Goal: Task Accomplishment & Management: Manage account settings

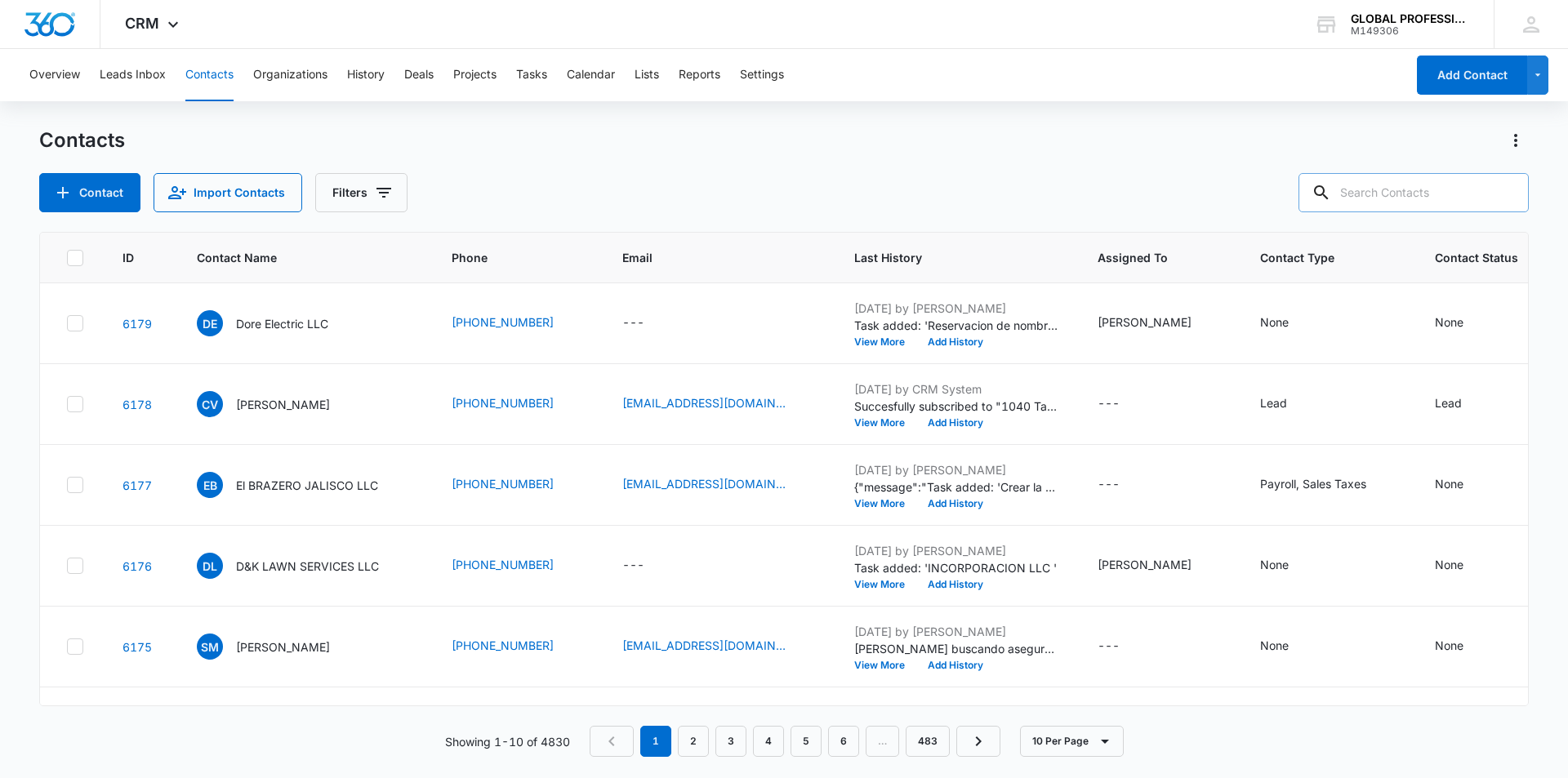
click at [1334, 197] on div at bounding box center [1321, 193] width 26 height 40
click at [1358, 199] on input "text" at bounding box center [1413, 193] width 230 height 40
type input "jam"
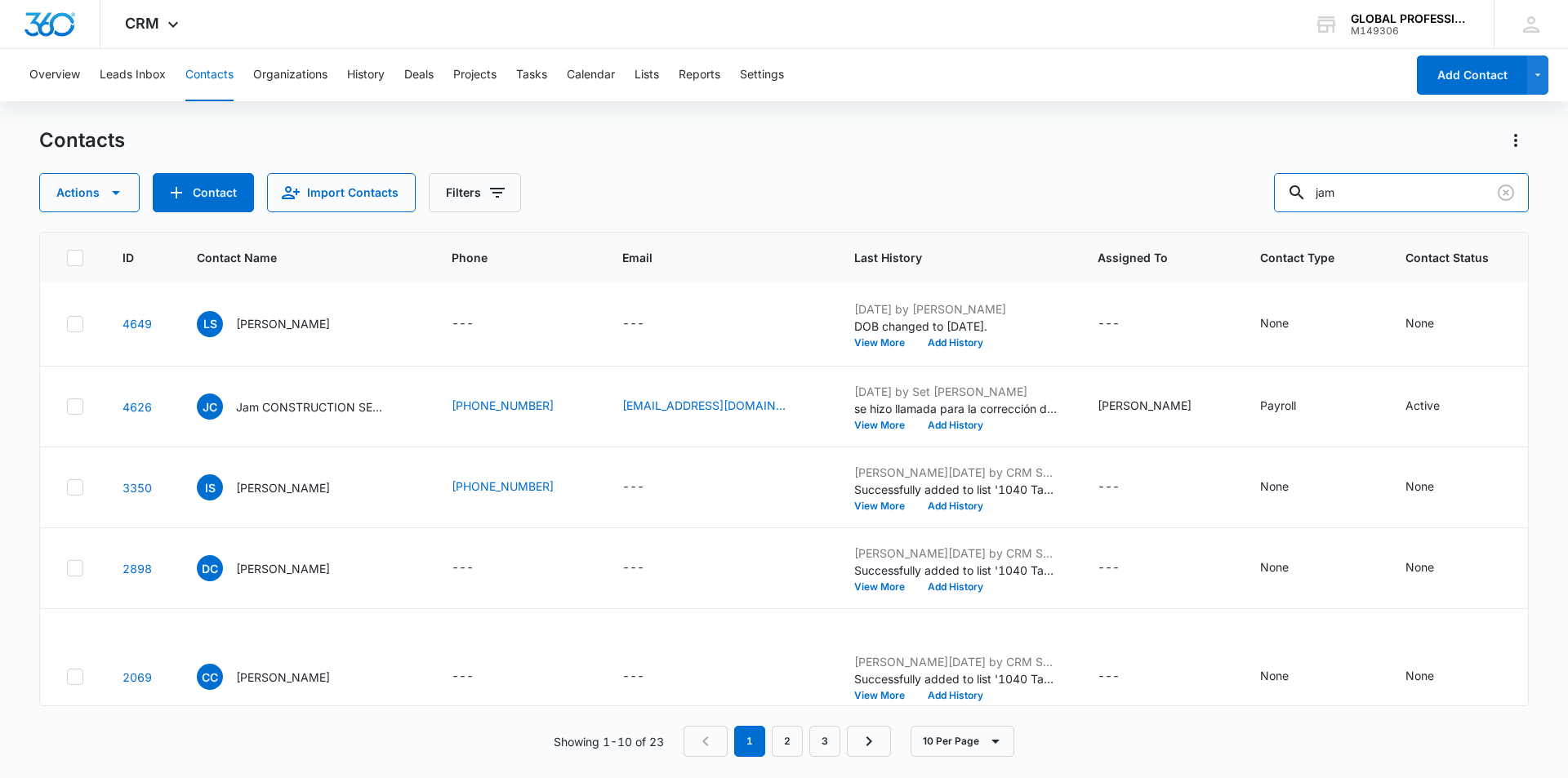
scroll to position [409, 0]
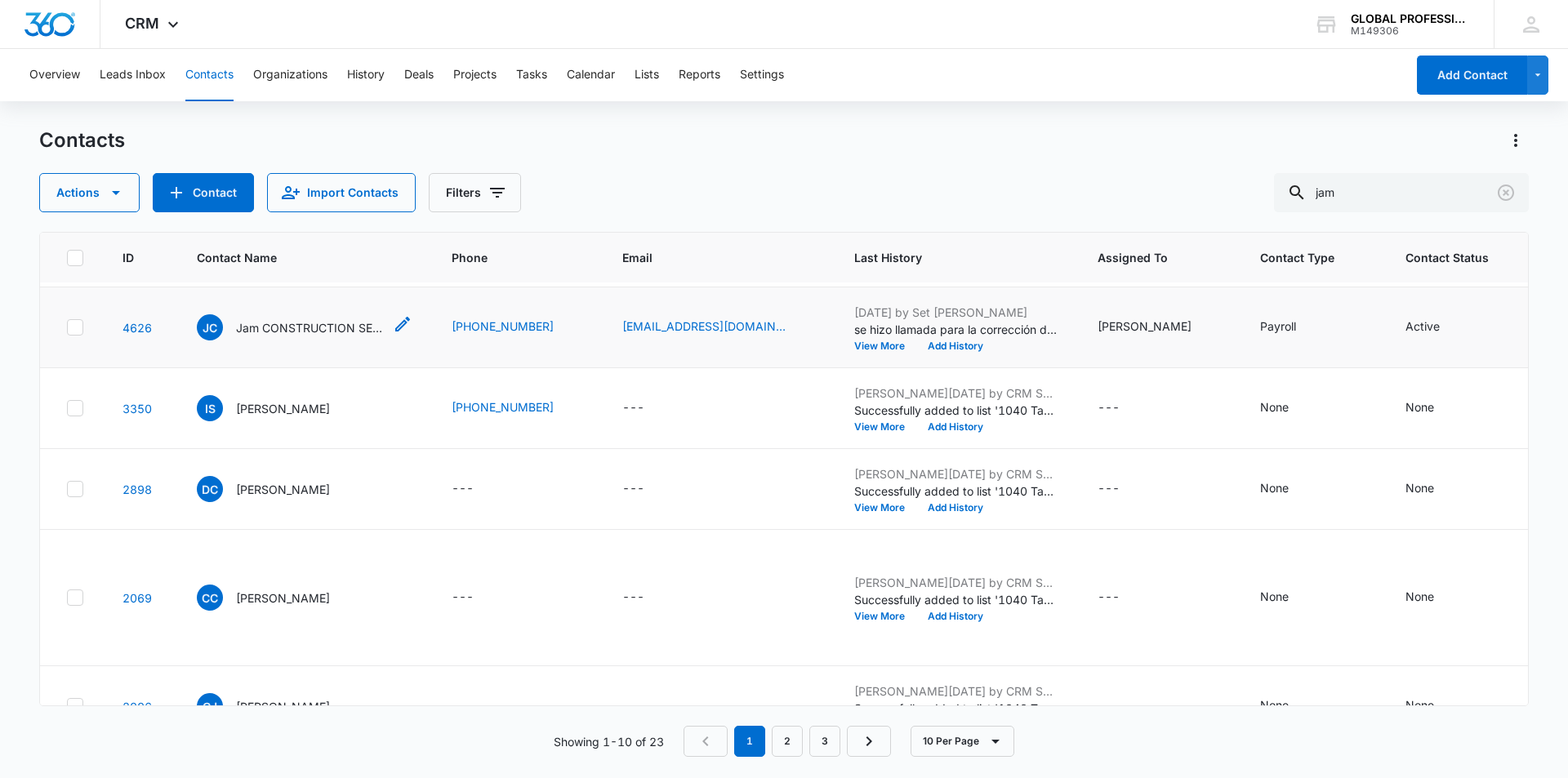
click at [317, 337] on p "Jam CONSTRUCTION SERVICES GROUP LLC" at bounding box center [309, 328] width 147 height 18
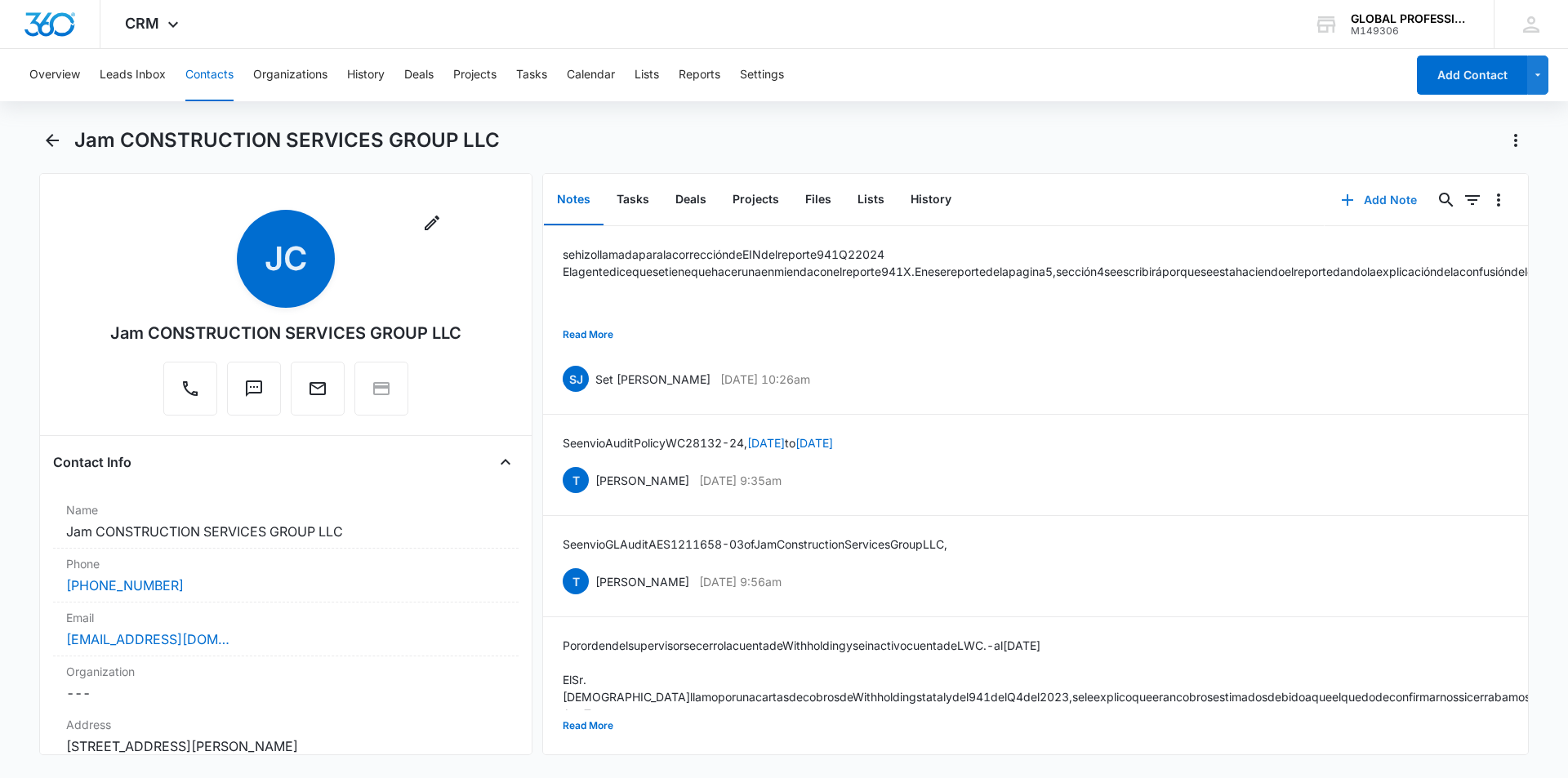
click at [1376, 199] on button "Add Note" at bounding box center [1379, 200] width 109 height 40
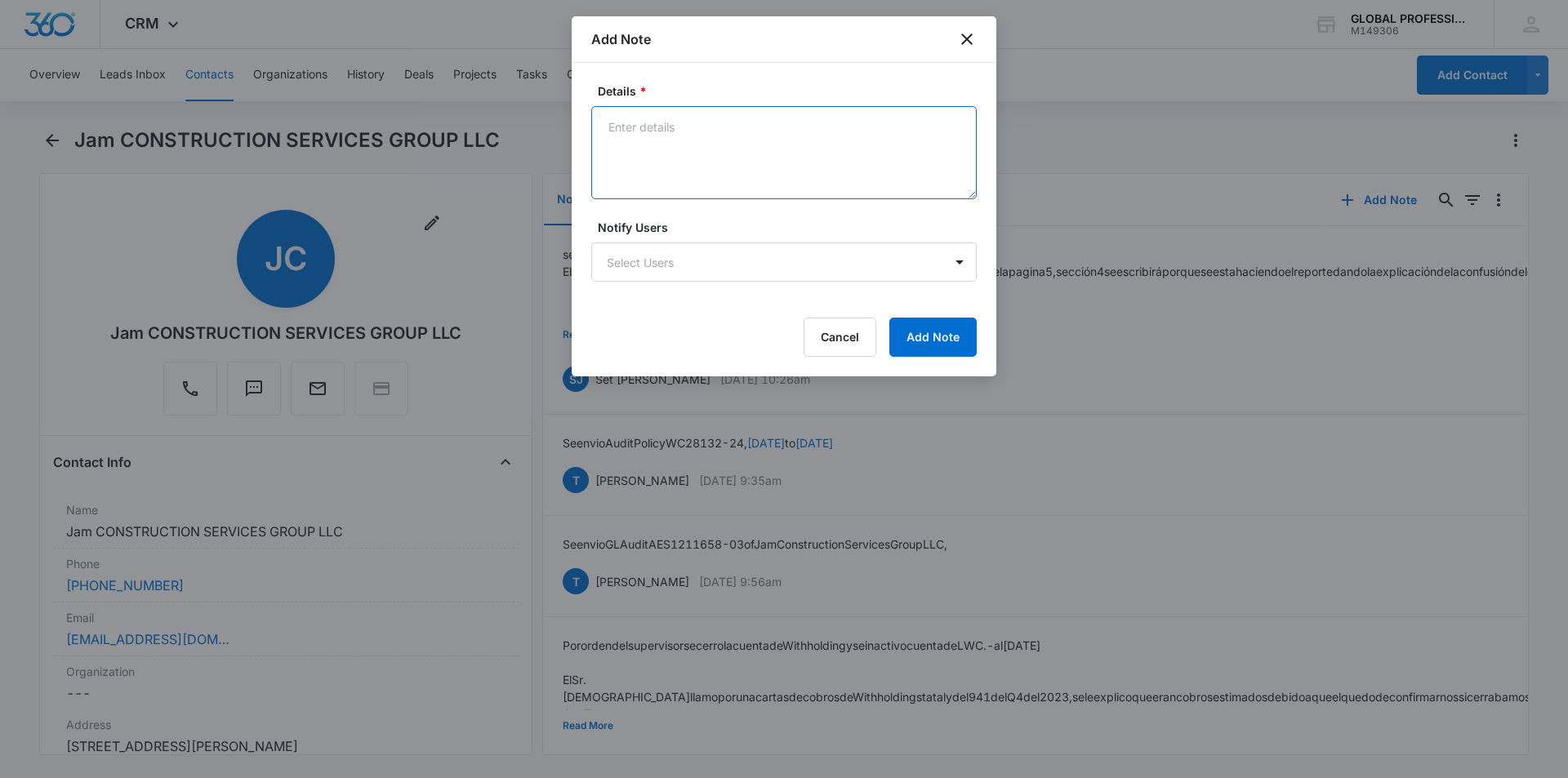
click at [664, 127] on textarea "Details *" at bounding box center [784, 153] width 386 height 93
click at [699, 133] on textarea "Hice llamada al dept. de Cuentas" at bounding box center [784, 153] width 386 height 93
click at [810, 133] on textarea "Hice llamada al Dept. de Cuentas" at bounding box center [784, 153] width 386 height 93
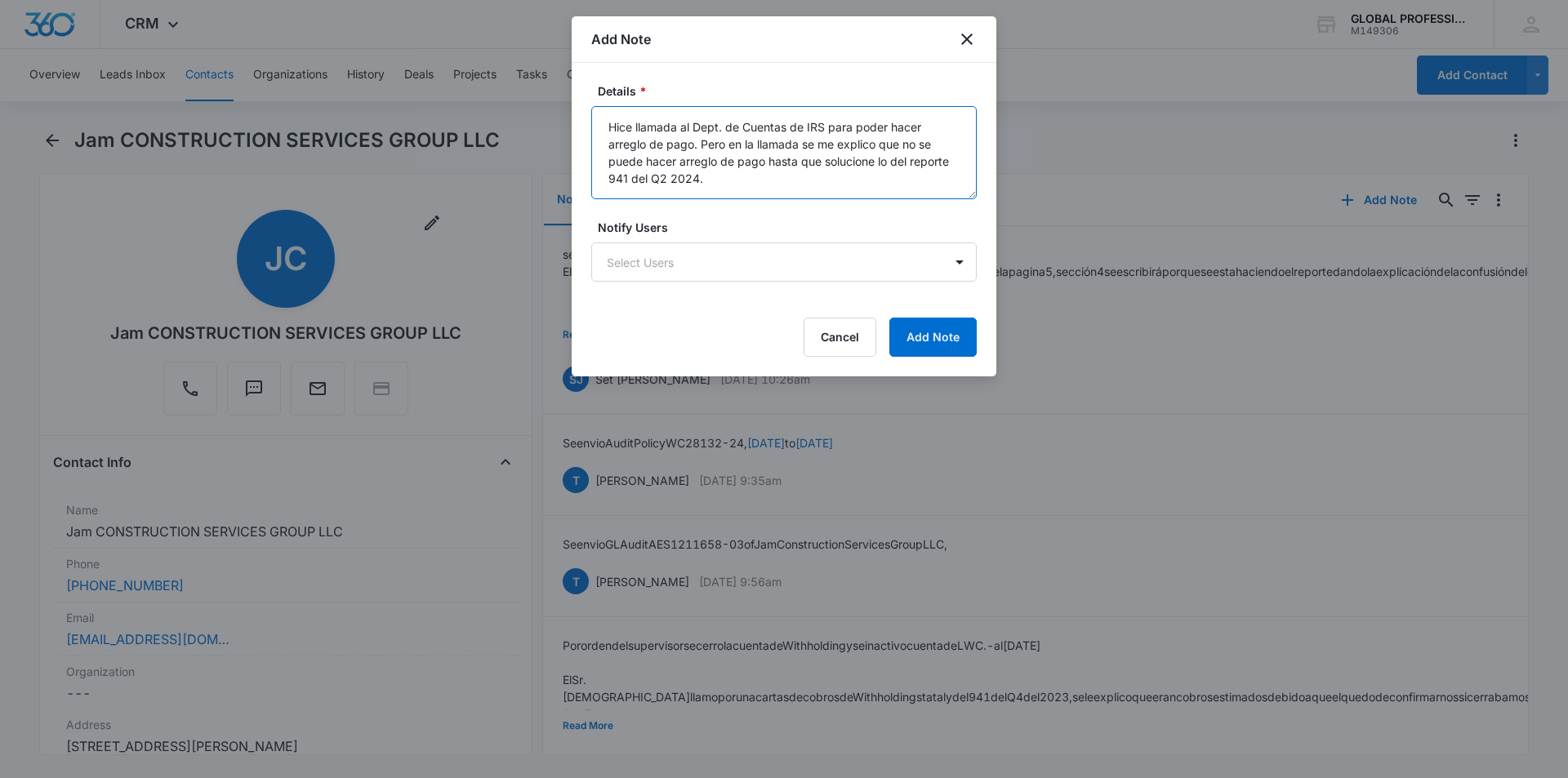
click at [708, 183] on textarea "Hice llamada al Dept. de Cuentas de IRS para poder hacer arreglo de pago. Pero …" at bounding box center [784, 153] width 386 height 93
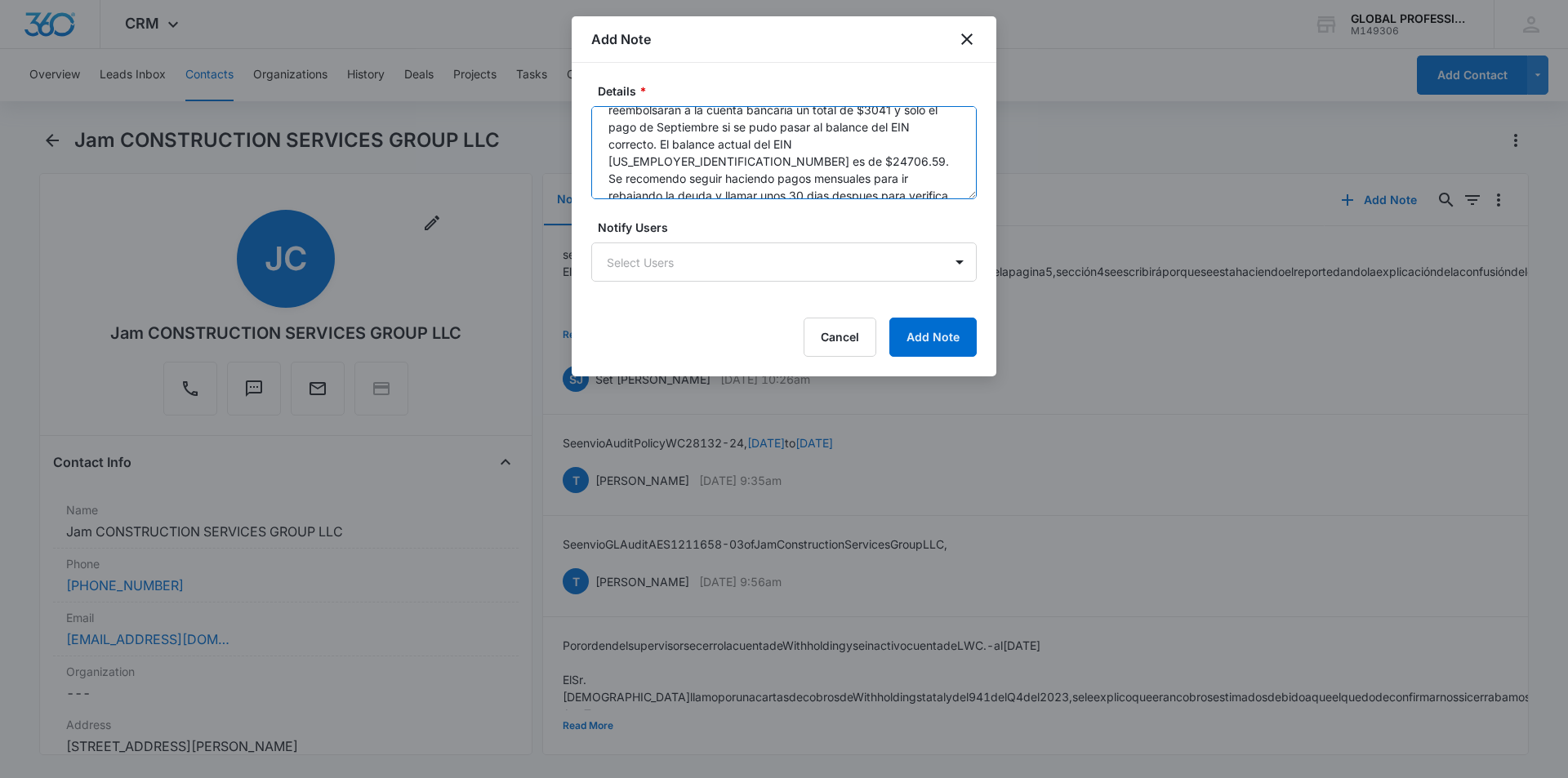
scroll to position [124, 0]
click at [817, 179] on textarea "Hice llamada al Dept. de Cuentas de IRS para poder hacer arreglo de pago. Pero …" at bounding box center [784, 153] width 386 height 93
click at [847, 179] on textarea "Hice llamada al Dept. de Cuentas de IRS para poder hacer arreglo de pago. Pero …" at bounding box center [784, 153] width 386 height 93
click at [628, 159] on textarea "Hice llamada al Dept. de Cuentas de IRS para poder hacer arreglo de pago. Pero …" at bounding box center [784, 153] width 386 height 93
click at [698, 193] on textarea "Hice llamada al Dept. de Cuentas de IRS para poder hacer arreglo de pago. Pero …" at bounding box center [784, 153] width 386 height 93
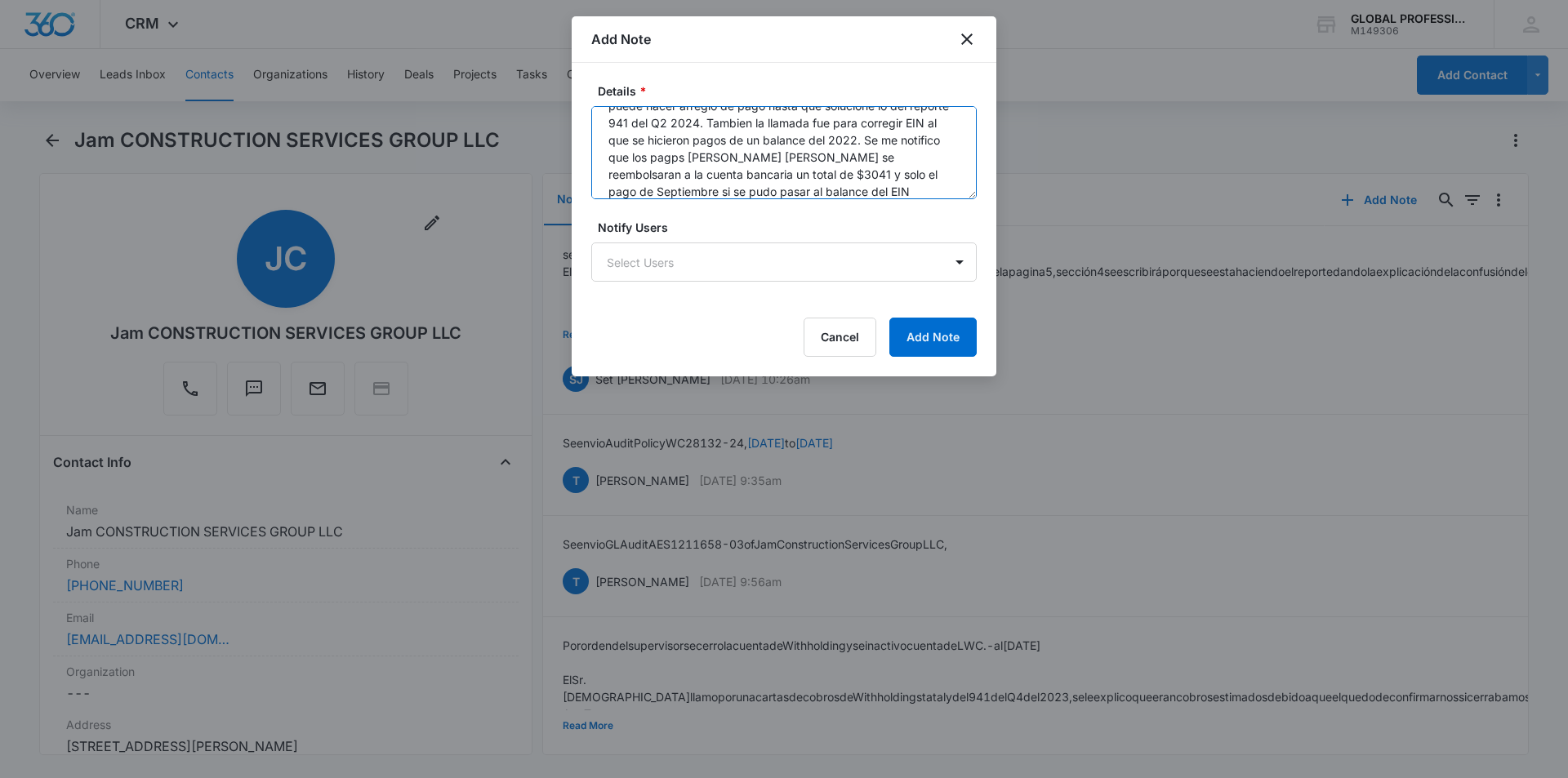
scroll to position [82, 0]
click at [714, 138] on textarea "Hice llamada al Dept. de Cuentas de IRS para poder hacer arreglo de pago. Pero …" at bounding box center [784, 153] width 386 height 93
click at [769, 177] on textarea "Hice llamada al Dept. de Cuentas de IRS para poder hacer arreglo de pago. Pero …" at bounding box center [784, 153] width 386 height 93
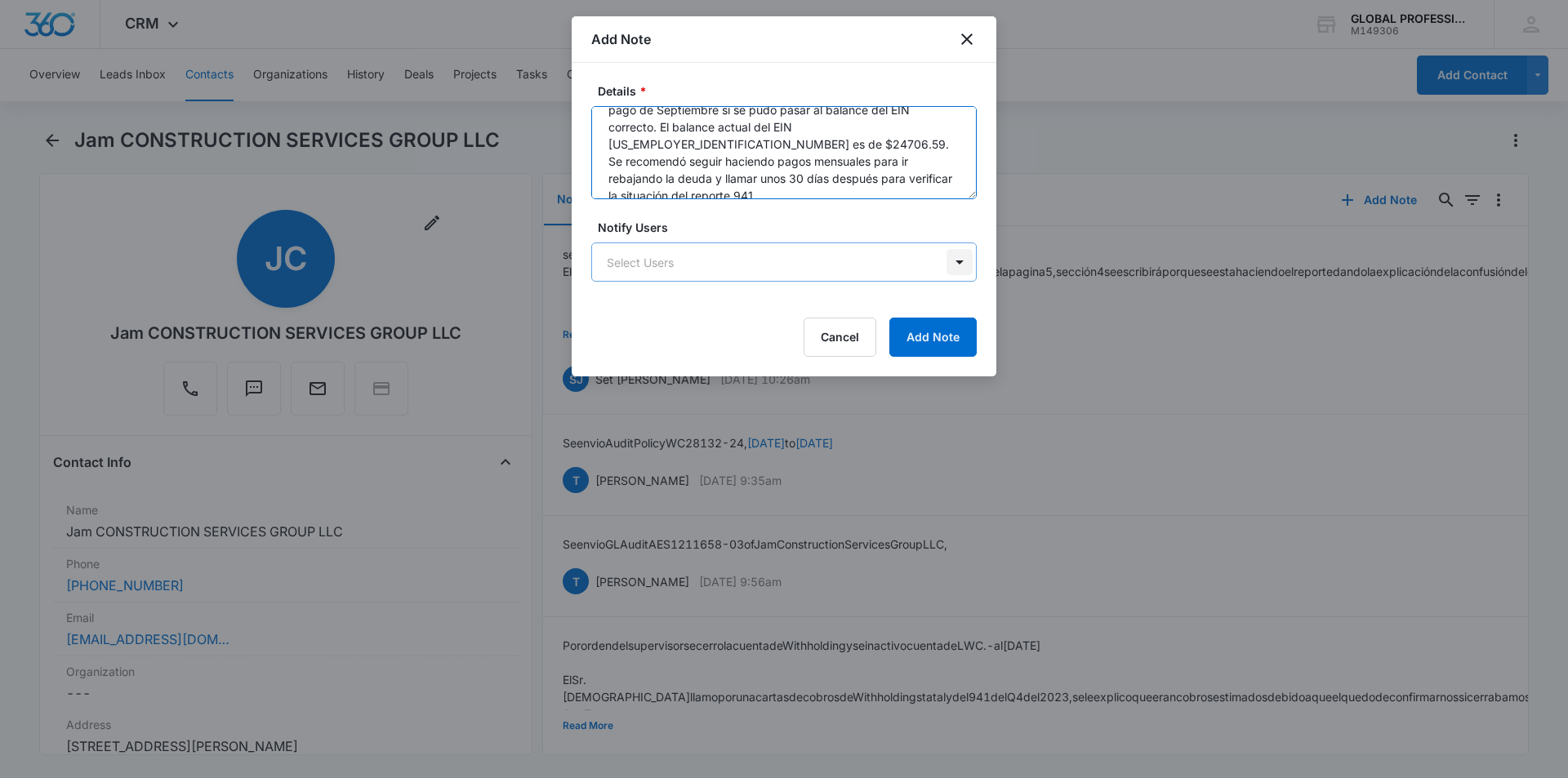
type textarea "Hice llamada al Dept. de Cuentas de IRS para poder hacer arreglo de pago. Pero …"
click at [969, 257] on body "CRM Apps Reputation Websites Forms CRM Email Ads Intelligence Brand Settings AI…" at bounding box center [784, 389] width 1568 height 778
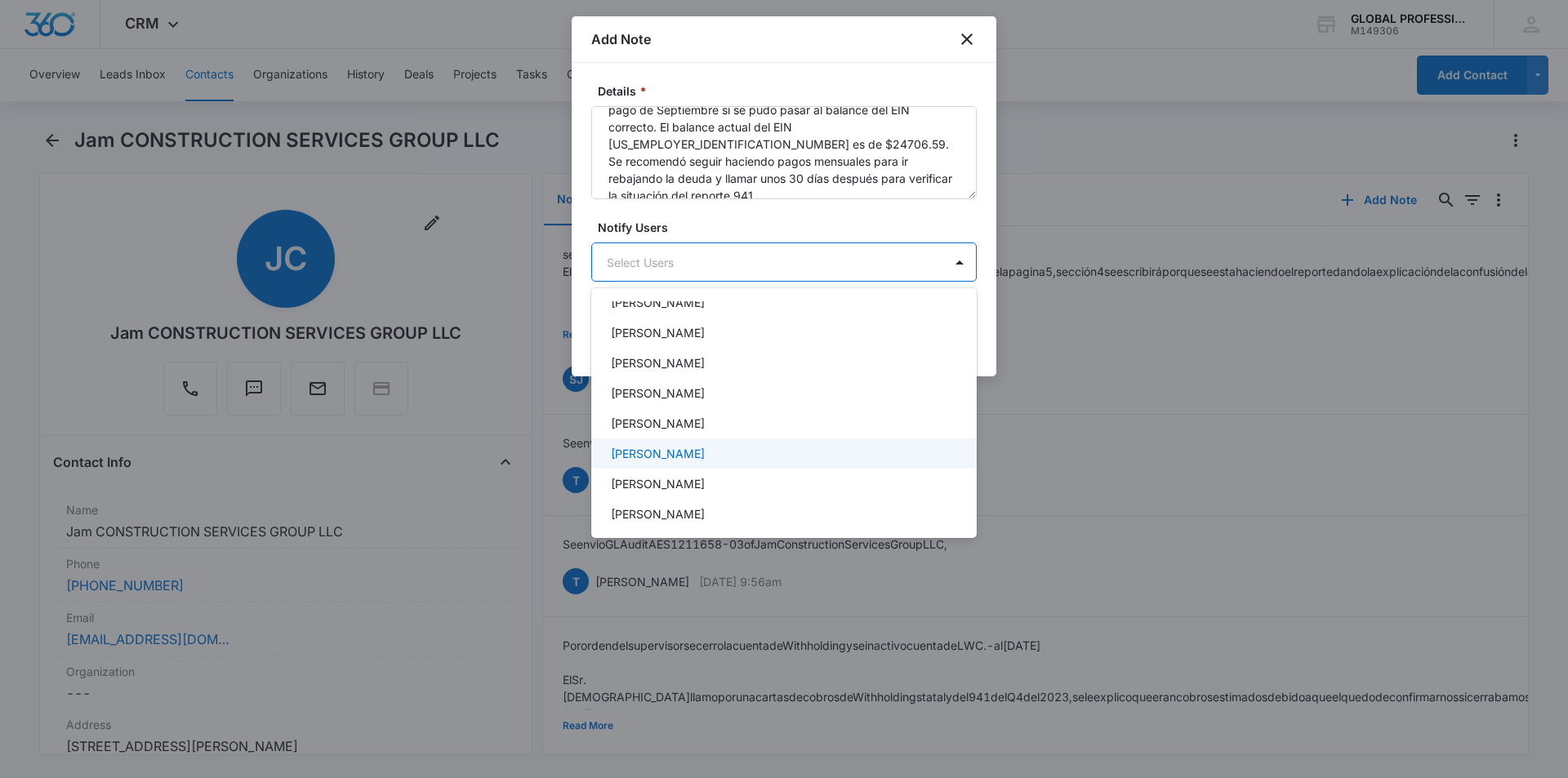
scroll to position [164, 0]
click at [671, 455] on p "[PERSON_NAME]" at bounding box center [657, 459] width 94 height 18
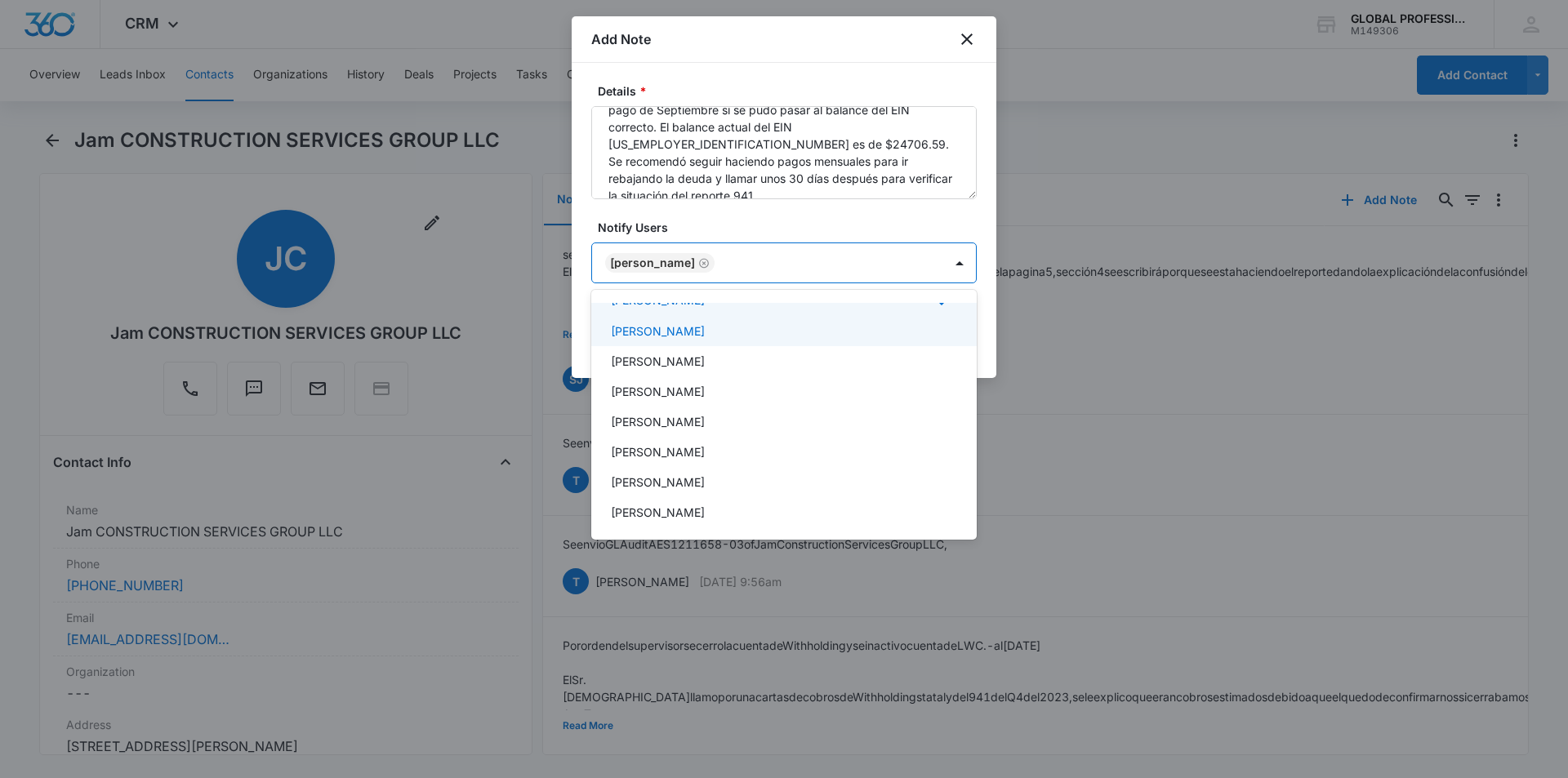
scroll to position [327, 0]
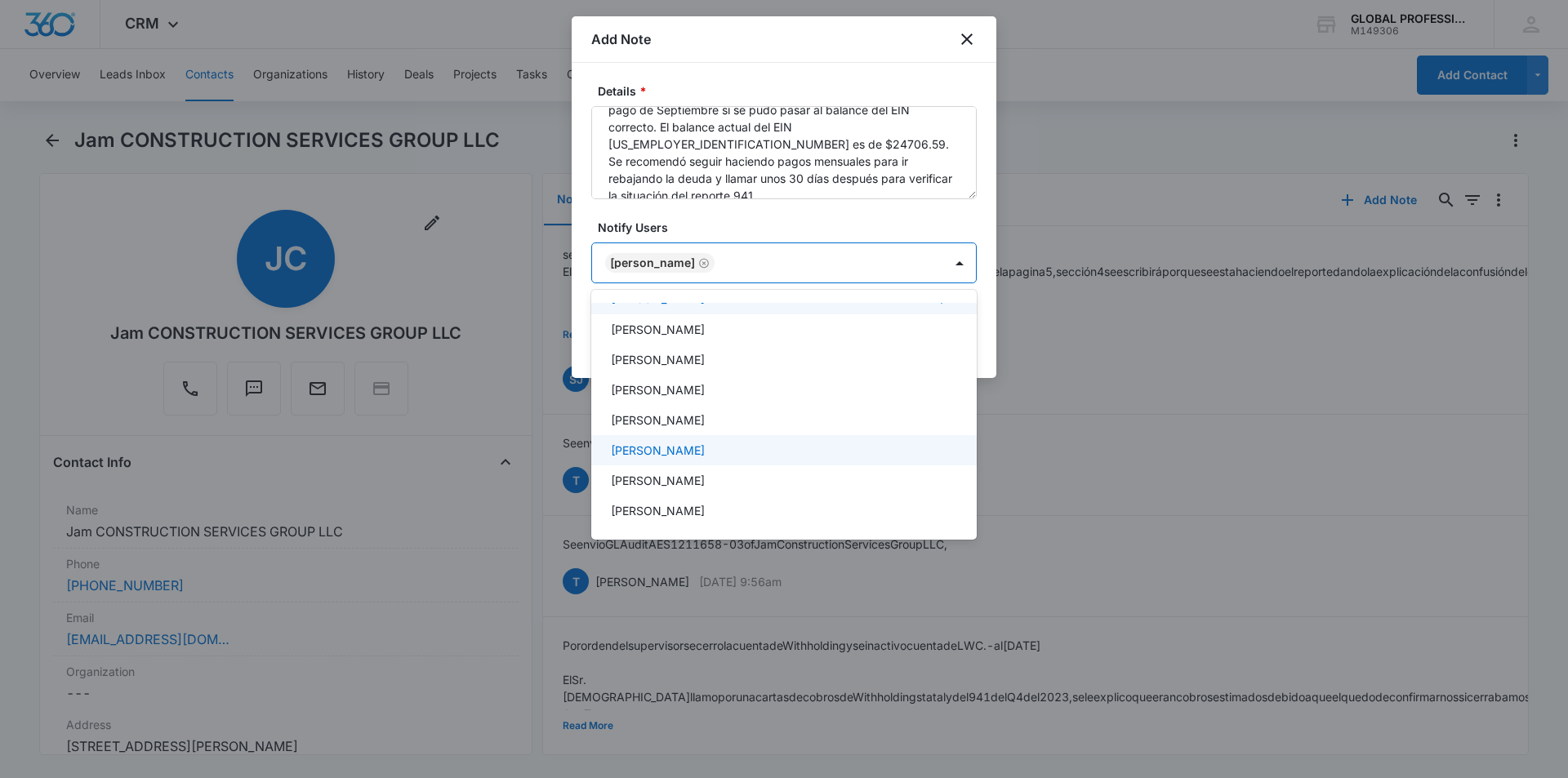
click at [698, 448] on p "[PERSON_NAME]" at bounding box center [657, 451] width 94 height 18
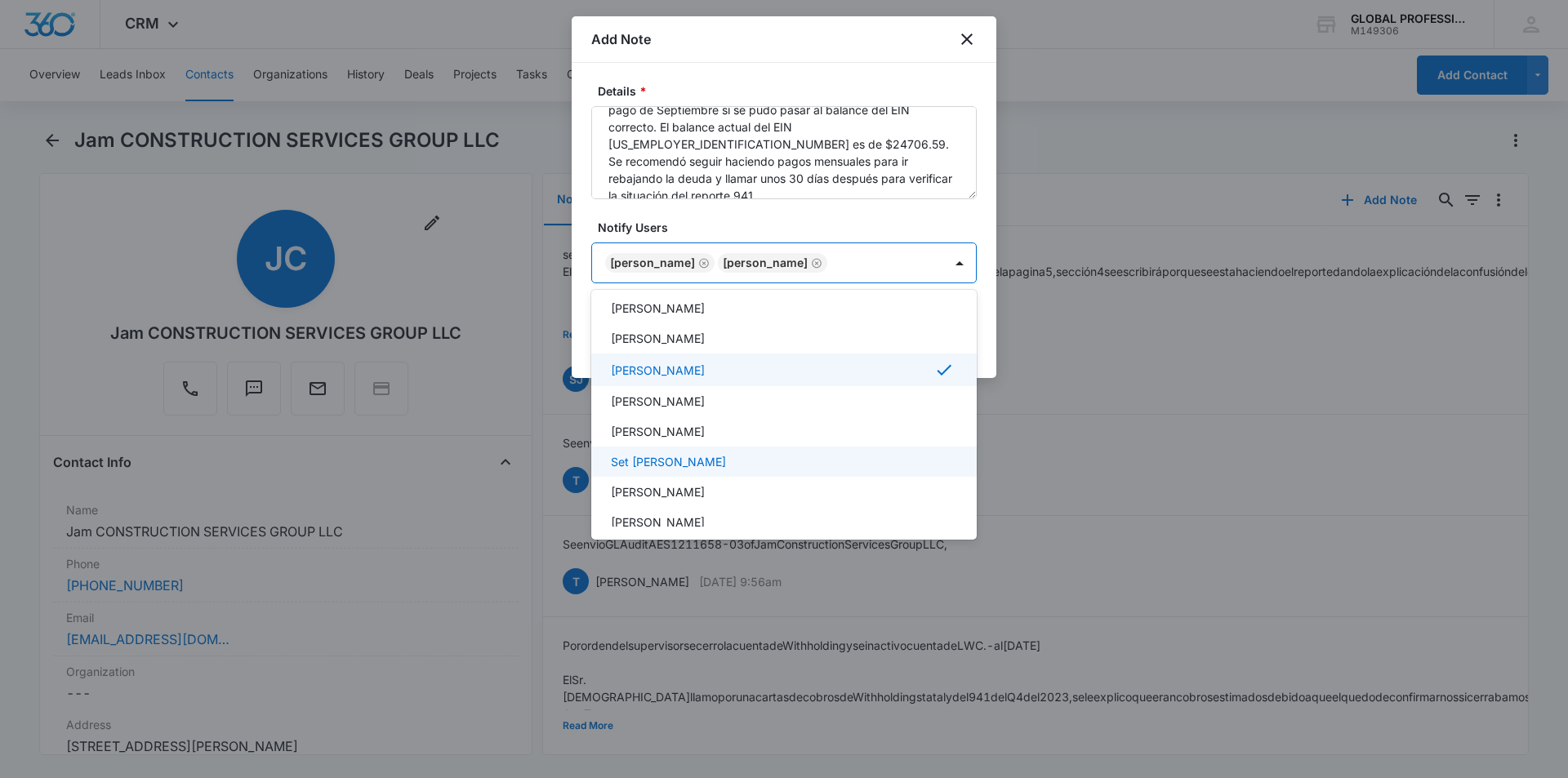
scroll to position [422, 0]
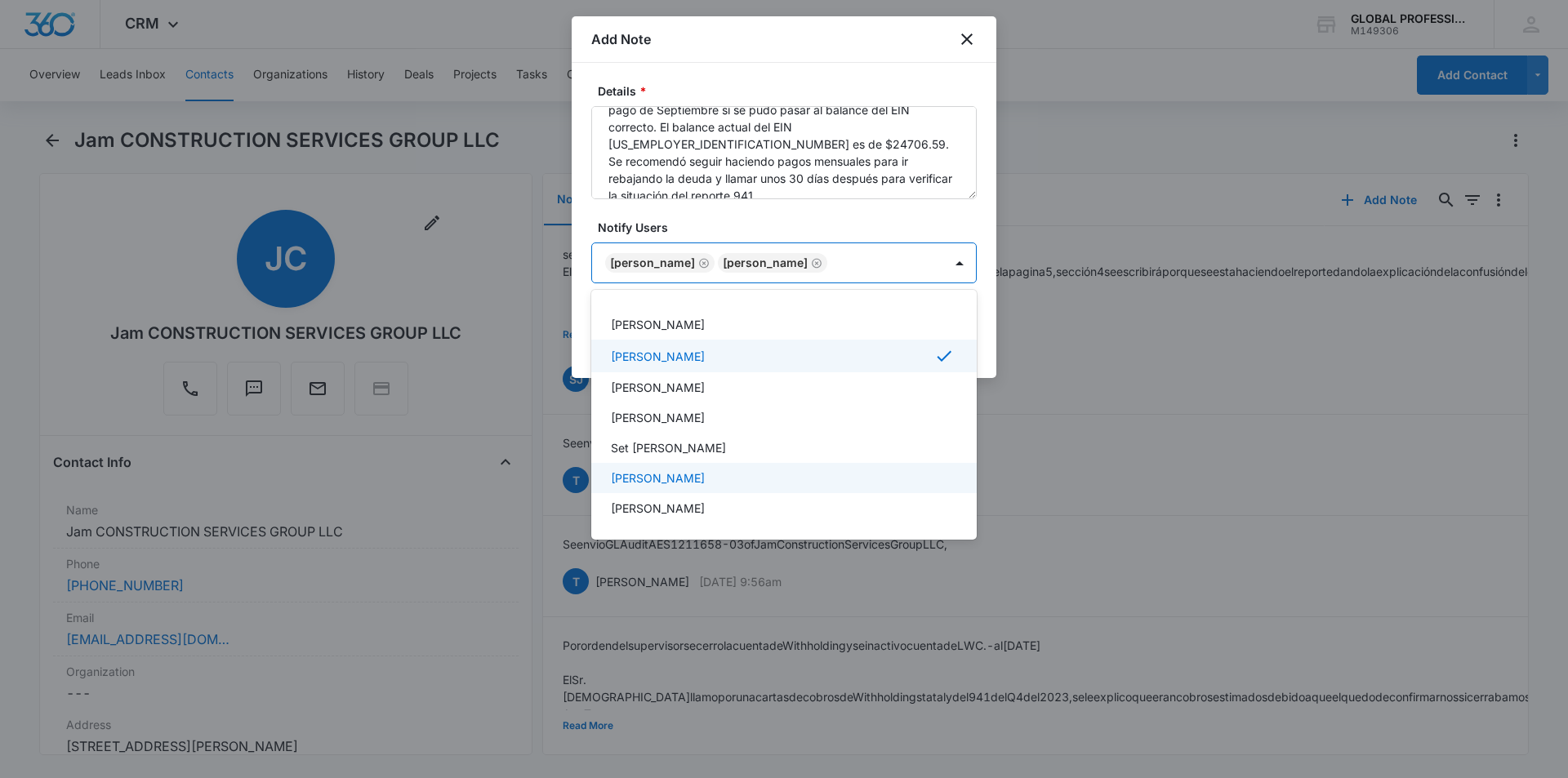
click at [672, 476] on p "[PERSON_NAME]" at bounding box center [657, 478] width 94 height 18
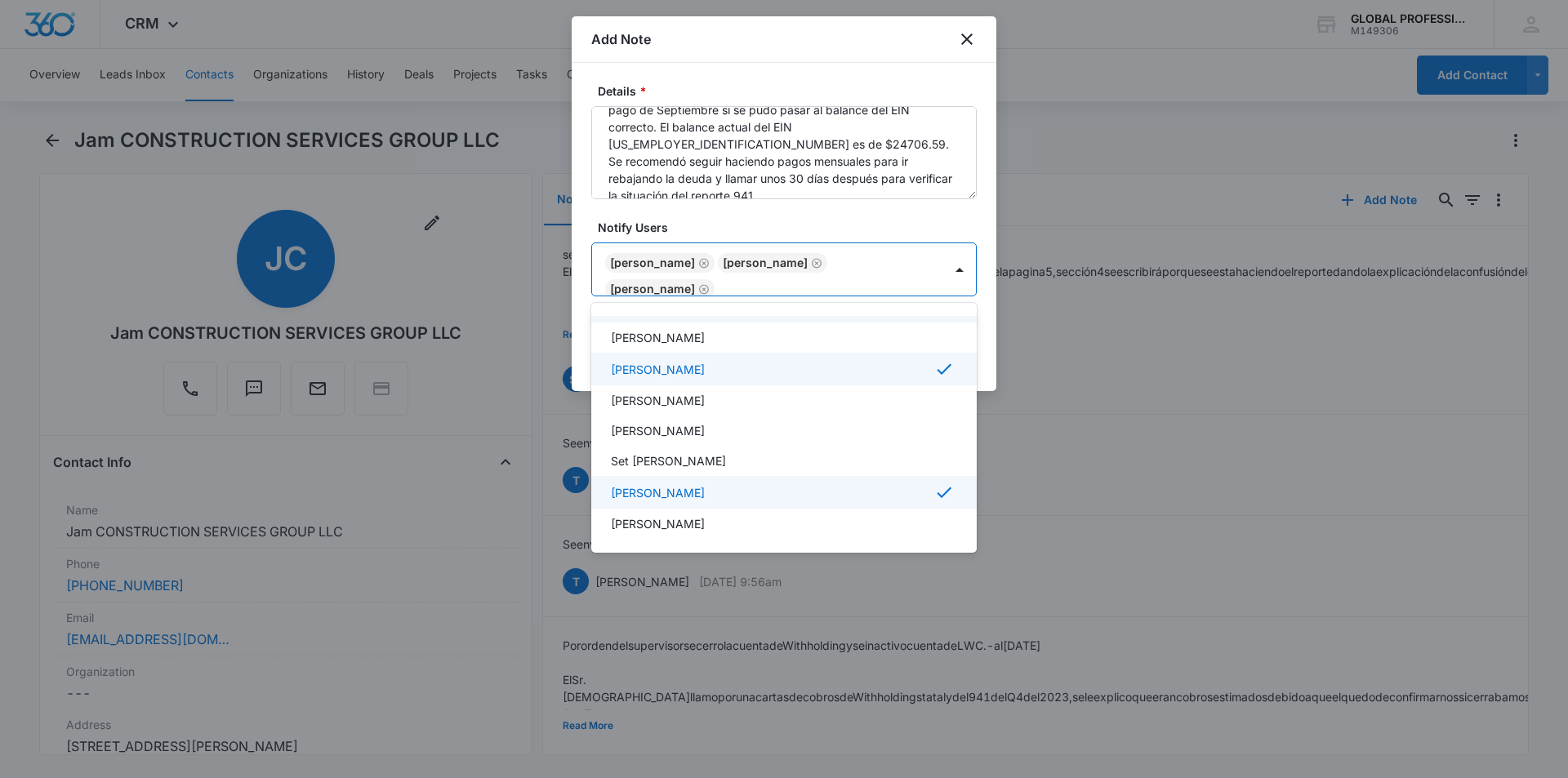
click at [876, 218] on div at bounding box center [784, 389] width 1568 height 778
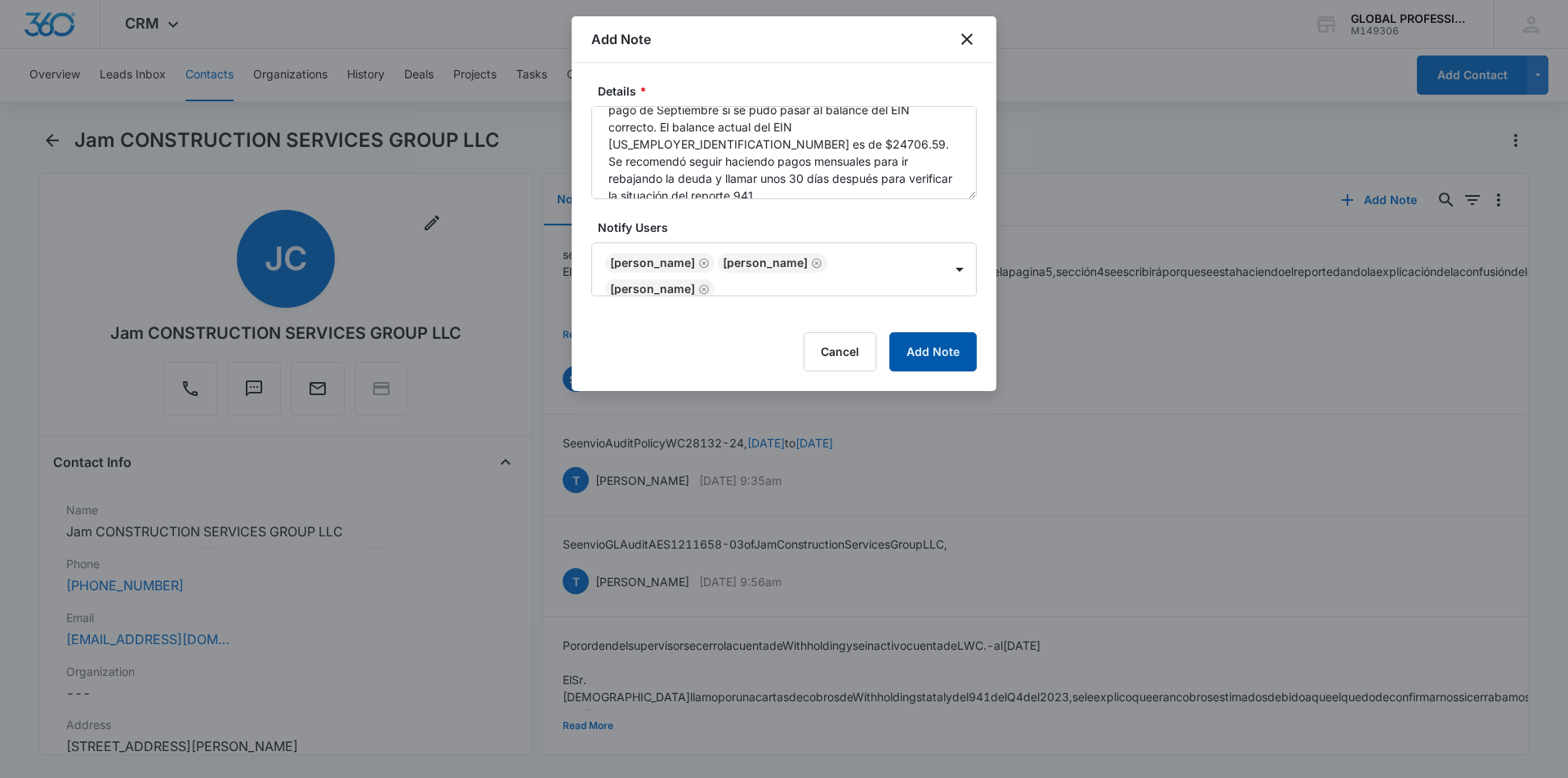
click at [936, 353] on button "Add Note" at bounding box center [933, 352] width 87 height 40
